Goal: Find contact information: Find contact information

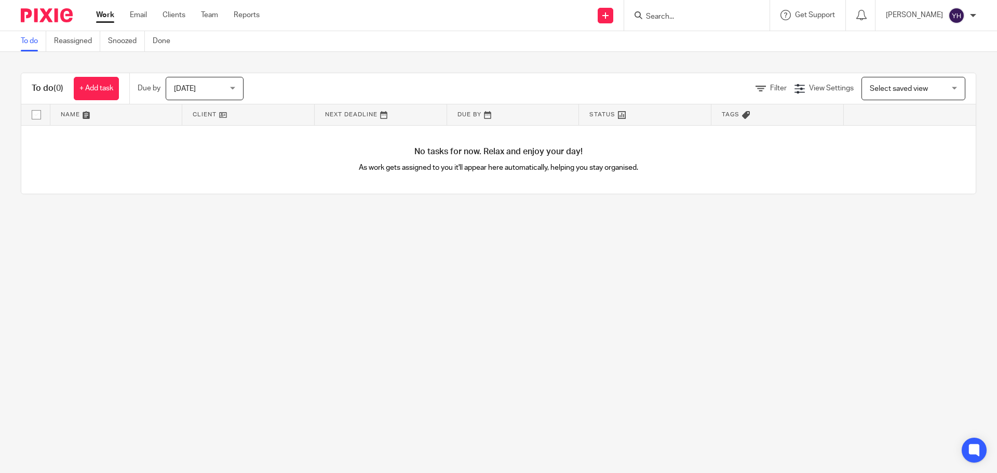
click at [678, 18] on input "Search" at bounding box center [691, 16] width 93 height 9
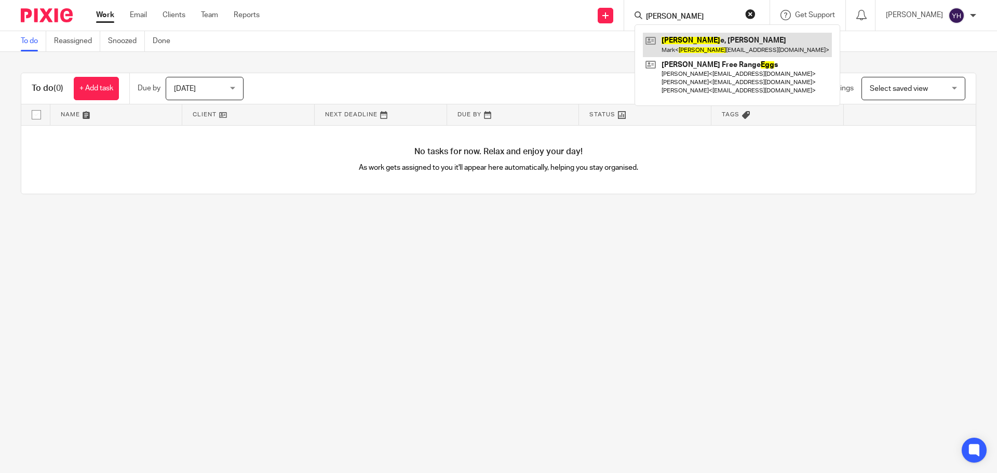
type input "[PERSON_NAME]"
click at [682, 49] on link at bounding box center [737, 45] width 189 height 24
click at [684, 43] on link at bounding box center [737, 45] width 189 height 24
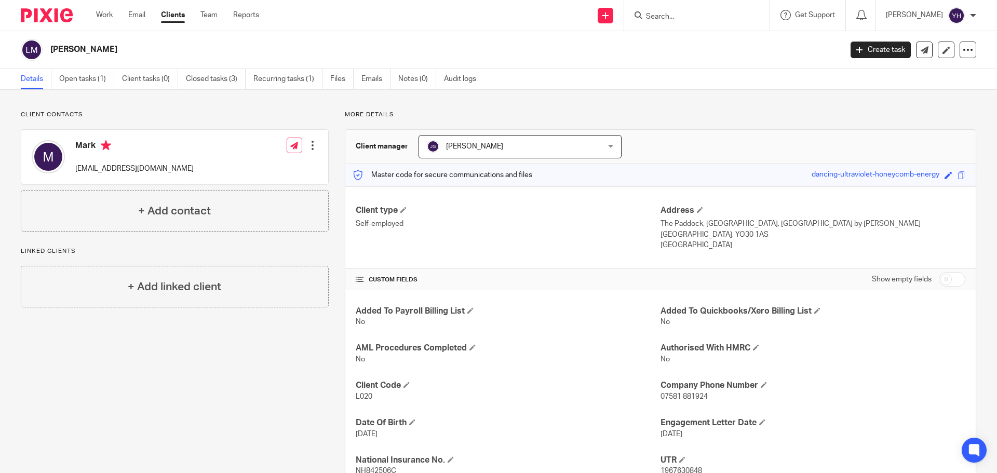
click at [708, 18] on input "Search" at bounding box center [691, 16] width 93 height 9
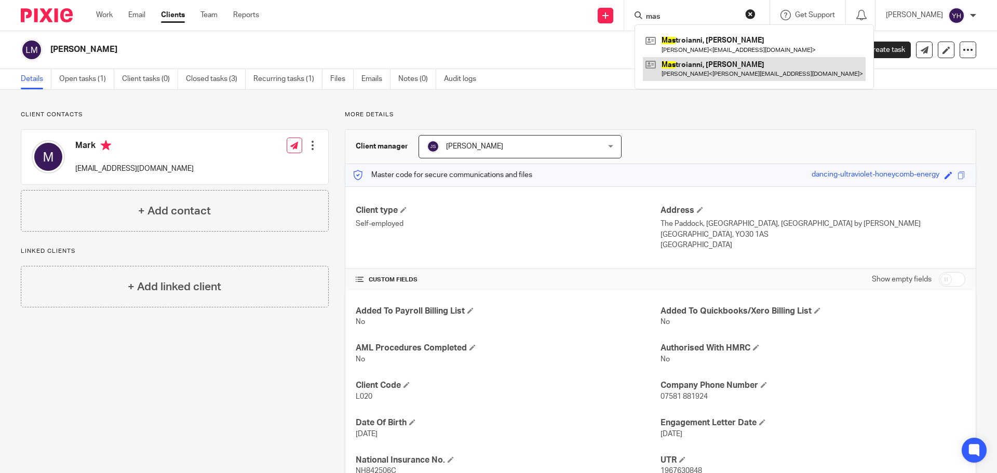
type input "mas"
click at [715, 71] on link at bounding box center [754, 69] width 223 height 24
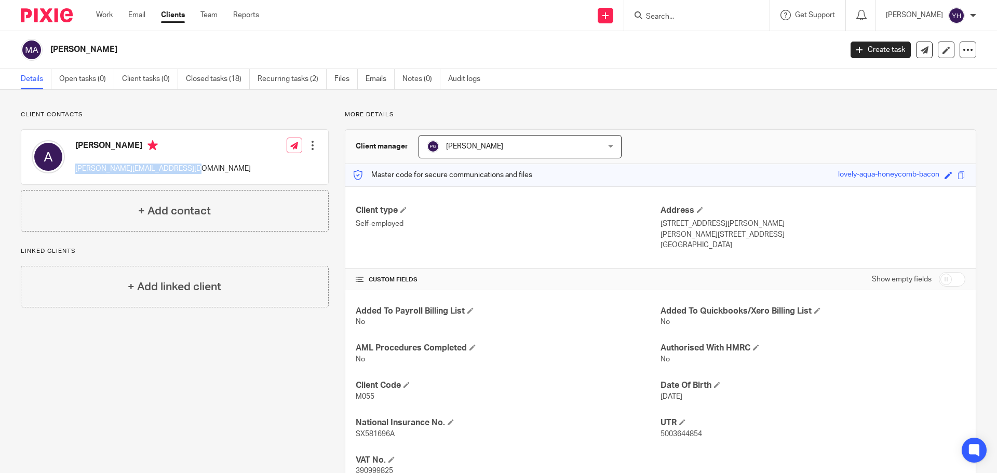
drag, startPoint x: 76, startPoint y: 169, endPoint x: 188, endPoint y: 171, distance: 112.2
click at [188, 171] on p "alessandro@sonoracinematic.com" at bounding box center [163, 169] width 176 height 10
copy p "alessandro@sonoracinematic.com"
click at [707, 19] on input "Search" at bounding box center [691, 16] width 93 height 9
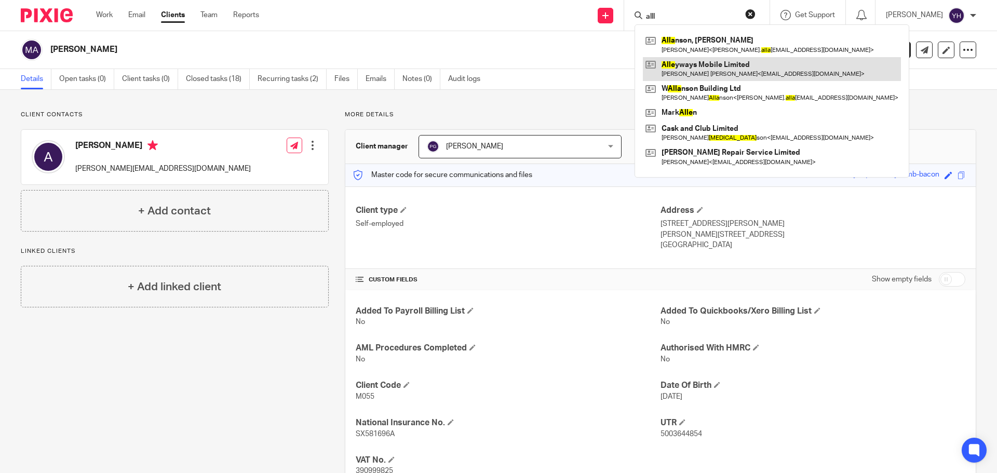
type input "alll"
click at [704, 70] on link at bounding box center [772, 69] width 258 height 24
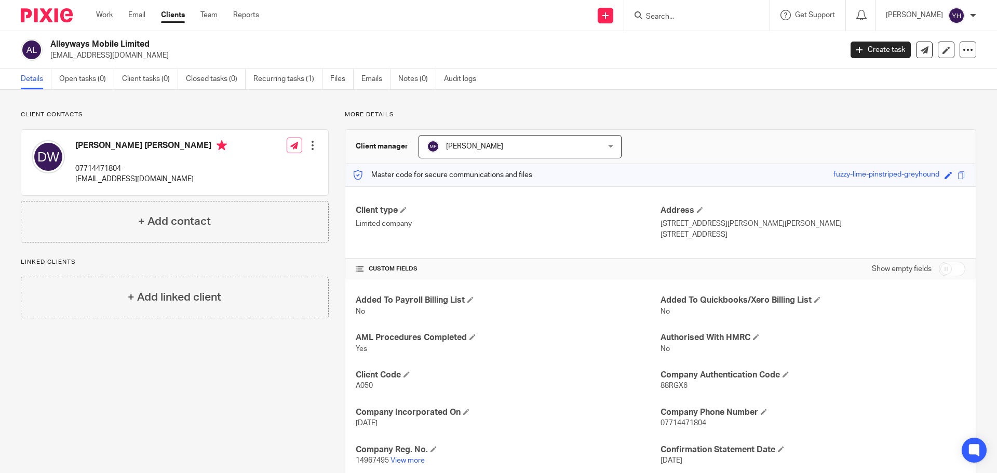
click at [681, 18] on input "Search" at bounding box center [691, 16] width 93 height 9
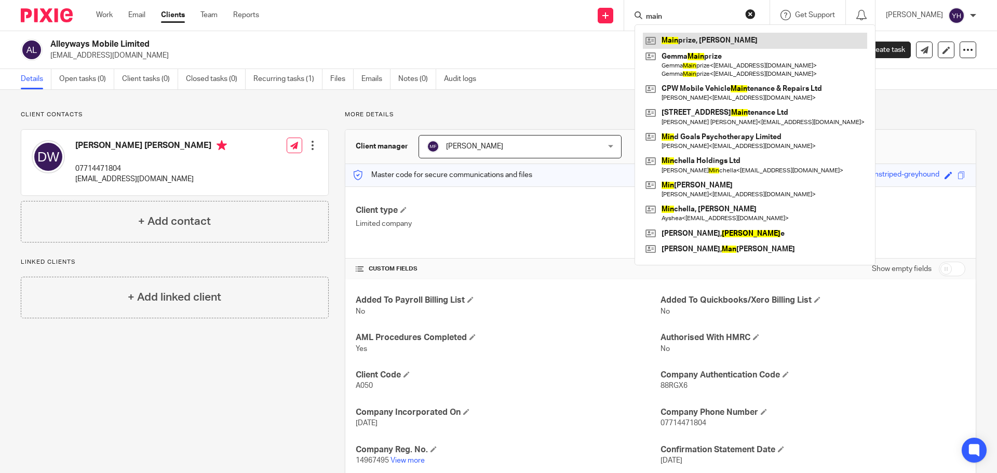
type input "main"
click at [685, 43] on link at bounding box center [755, 41] width 224 height 16
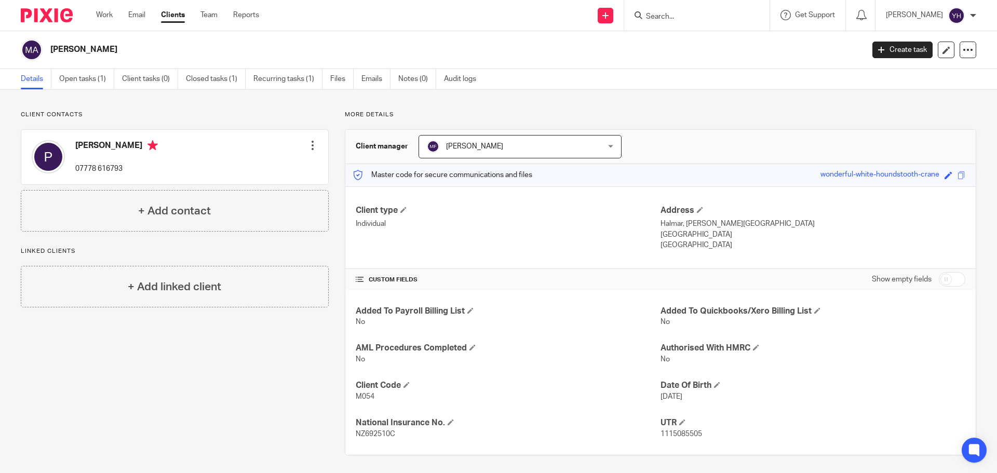
click at [679, 16] on input "Search" at bounding box center [691, 16] width 93 height 9
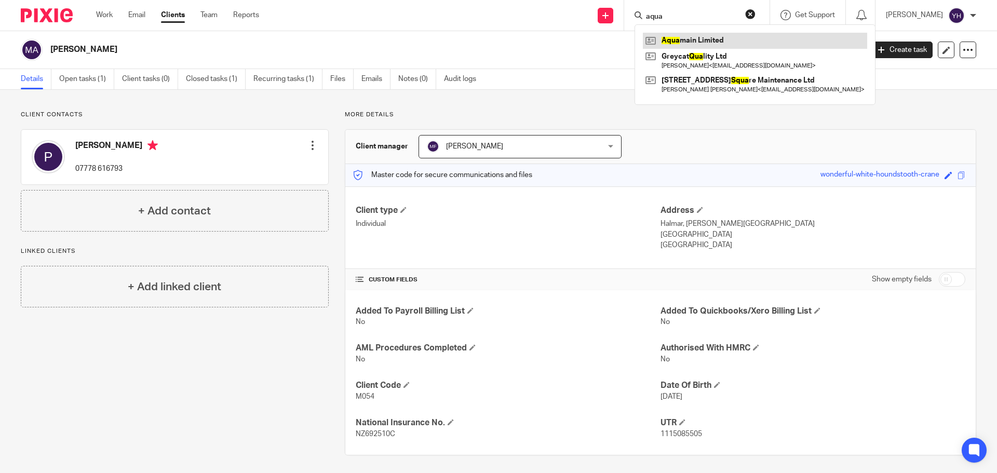
type input "aqua"
click at [679, 40] on link at bounding box center [755, 41] width 224 height 16
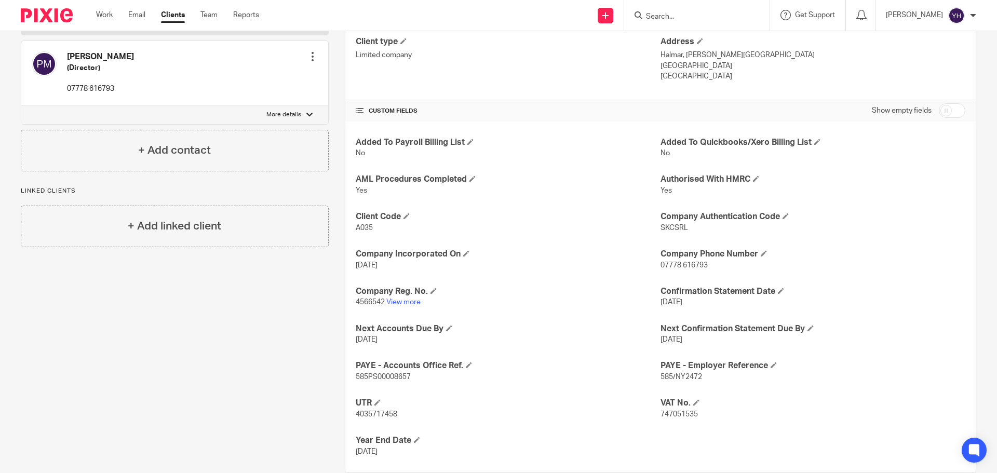
scroll to position [190, 0]
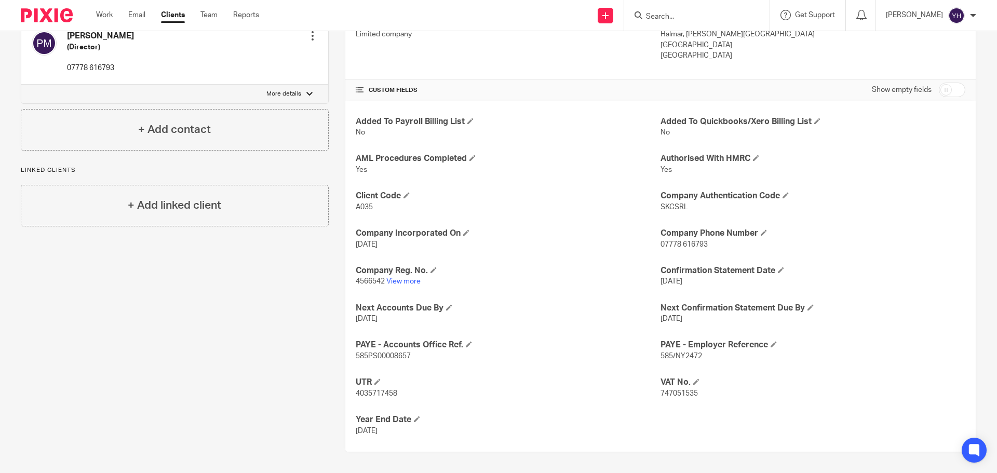
click at [670, 12] on input "Search" at bounding box center [691, 16] width 93 height 9
click at [668, 14] on input "Search" at bounding box center [691, 16] width 93 height 9
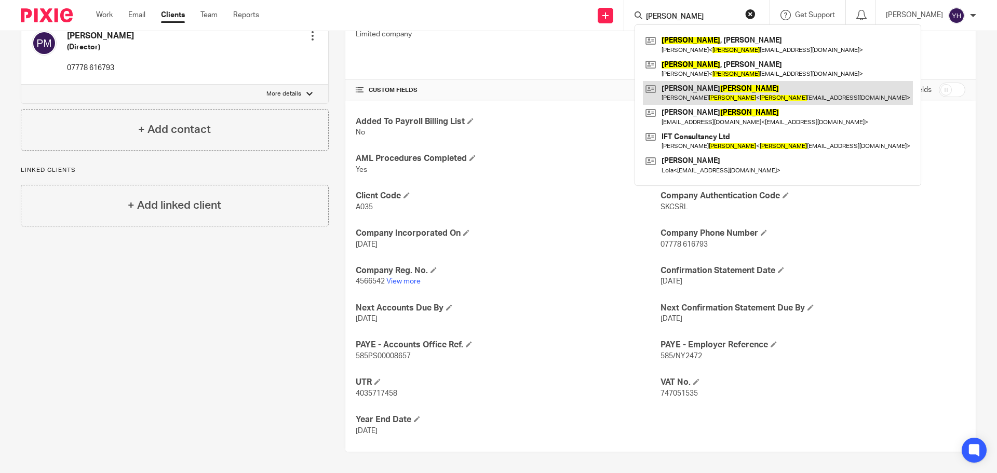
type input "[PERSON_NAME]"
click at [696, 95] on link at bounding box center [778, 93] width 270 height 24
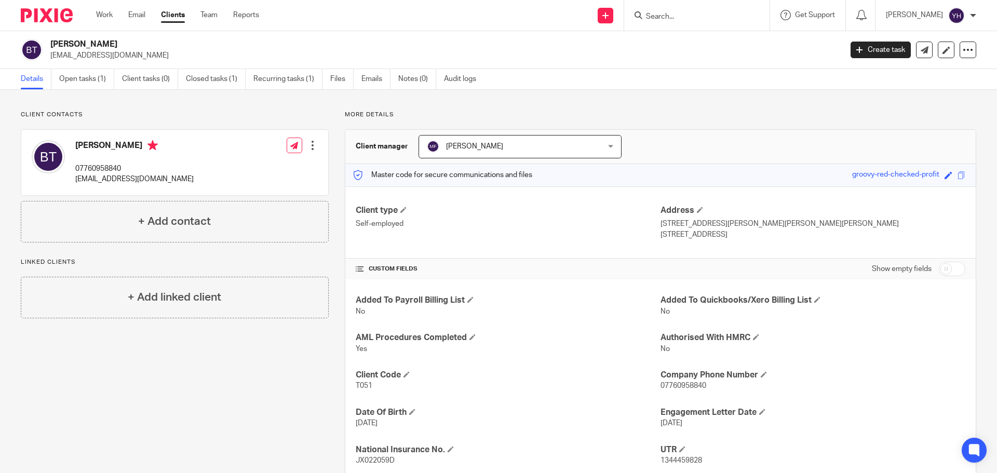
drag, startPoint x: 75, startPoint y: 178, endPoint x: 188, endPoint y: 188, distance: 113.1
click at [188, 188] on div "[PERSON_NAME] 07760958840 [EMAIL_ADDRESS][DOMAIN_NAME] Edit contact Create clie…" at bounding box center [174, 162] width 307 height 65
copy p "[EMAIL_ADDRESS][DOMAIN_NAME]"
